Goal: Find specific page/section: Find specific page/section

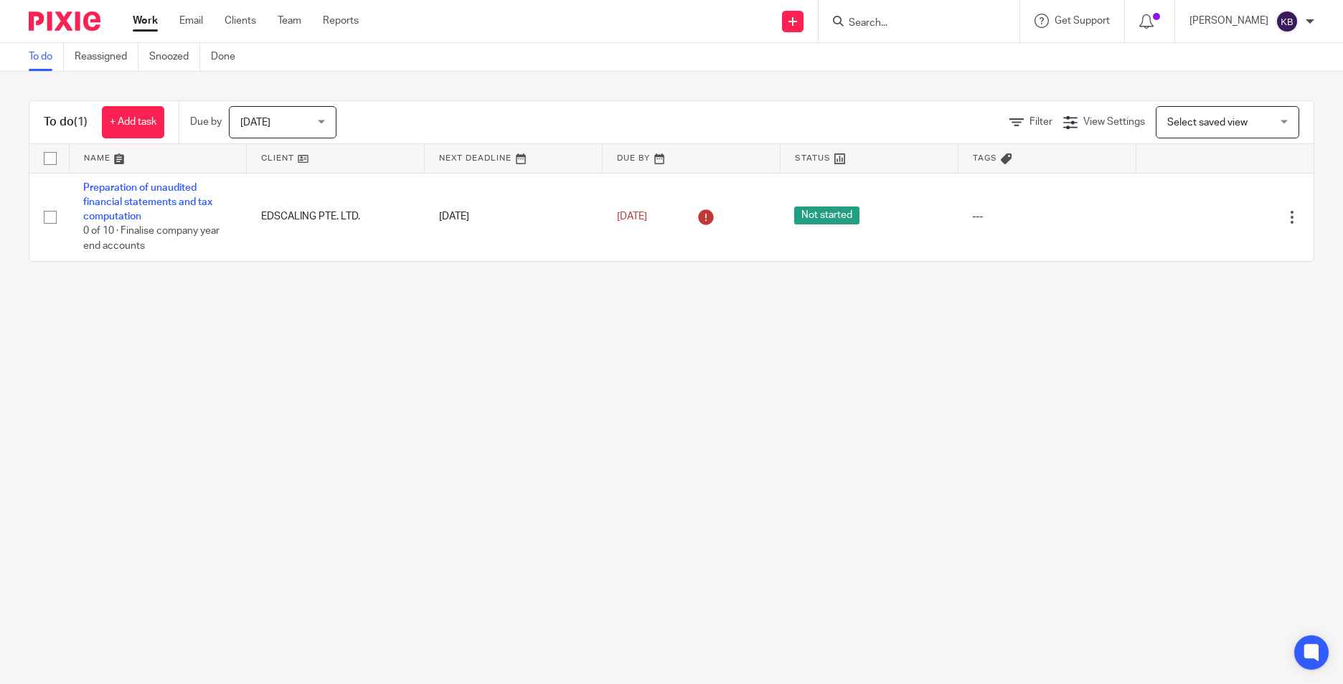
click at [928, 20] on input "Search" at bounding box center [911, 23] width 129 height 13
paste input "Regenerative Health Asia"
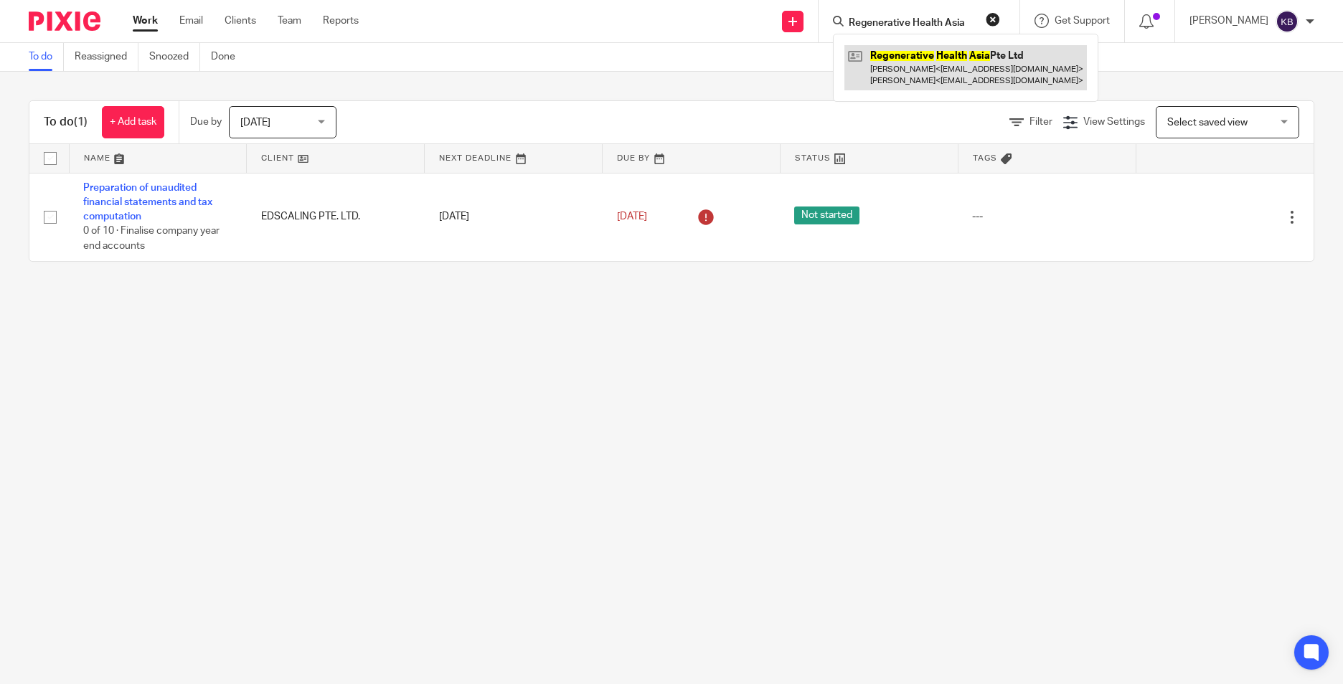
type input "Regenerative Health Asia"
click at [931, 49] on link at bounding box center [965, 67] width 242 height 44
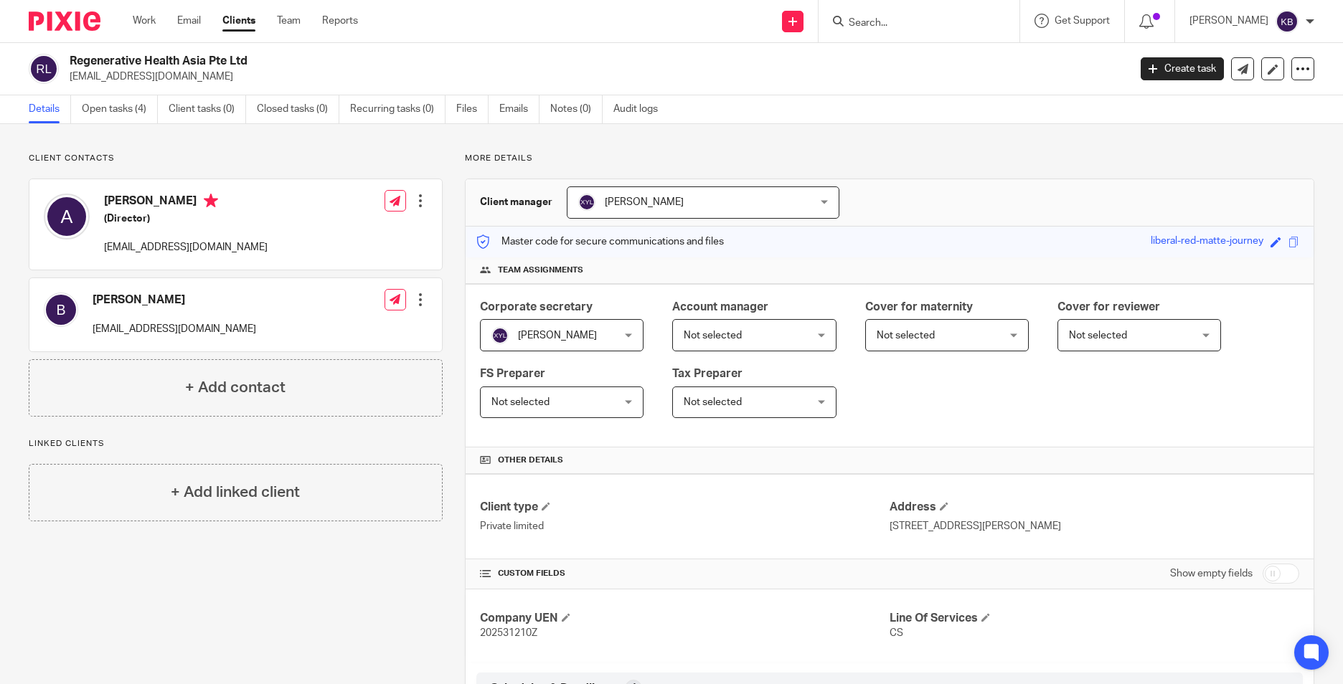
click at [242, 319] on div "[PERSON_NAME] [EMAIL_ADDRESS][DOMAIN_NAME] Edit contact Create client from cont…" at bounding box center [235, 314] width 412 height 73
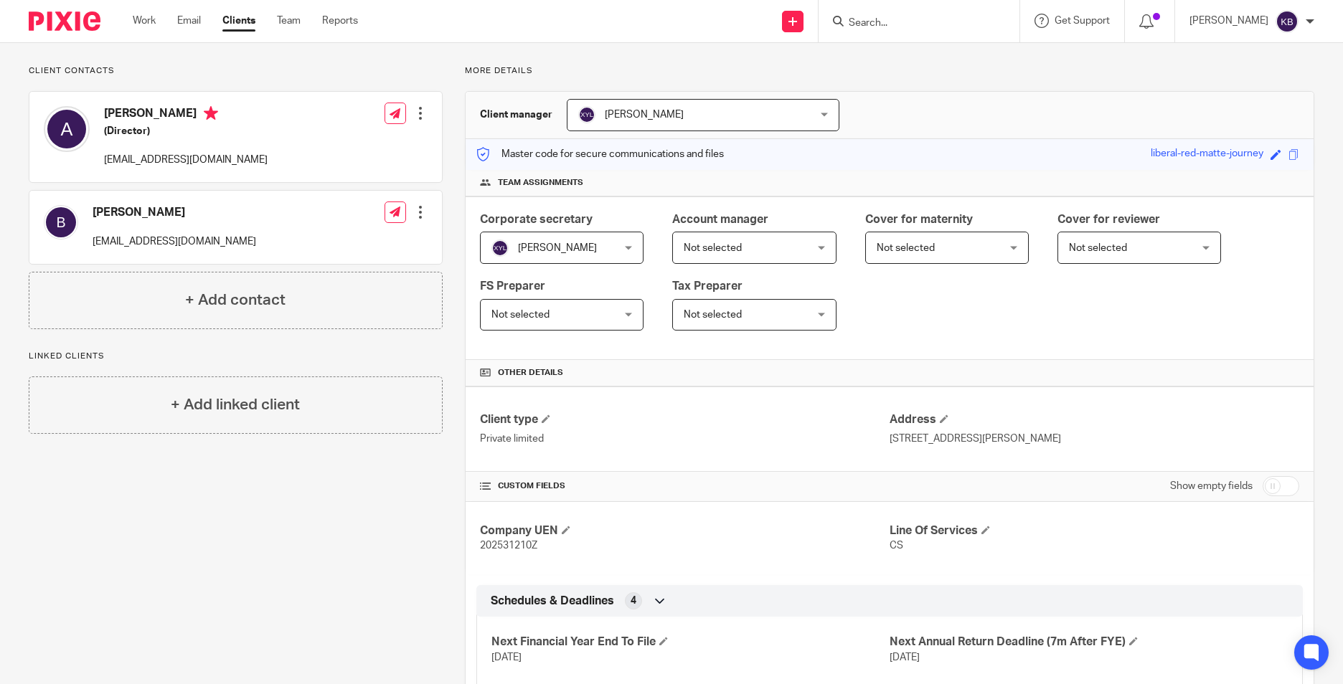
scroll to position [179, 0]
